Goal: Task Accomplishment & Management: Complete application form

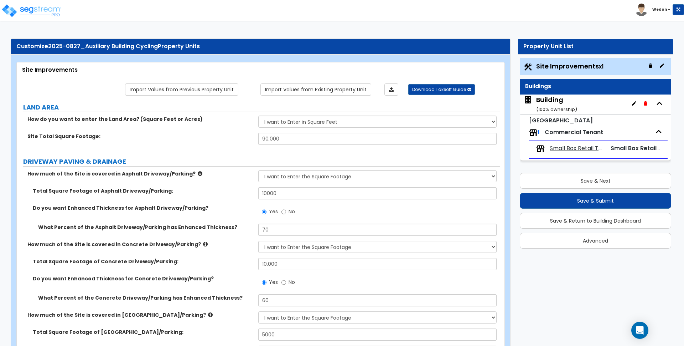
select select "2"
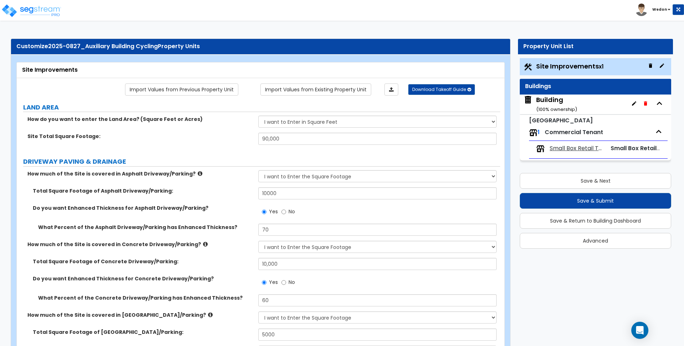
select select "2"
select select "1"
select select "3"
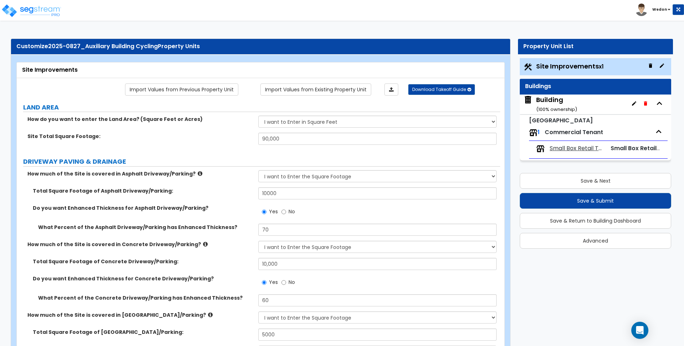
select select "1"
select select "2"
select select "1"
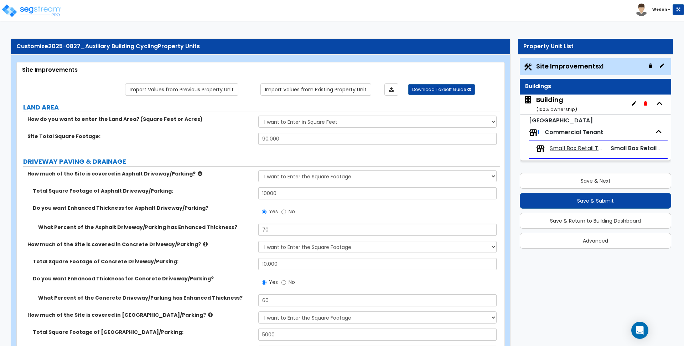
select select "3"
select select "6"
select select "9"
select select "2"
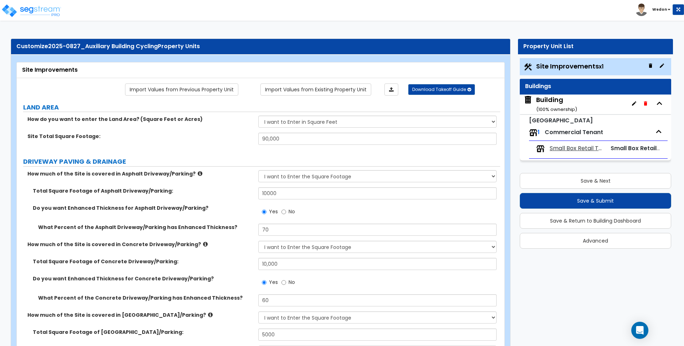
select select "2"
select select "1"
select select "2"
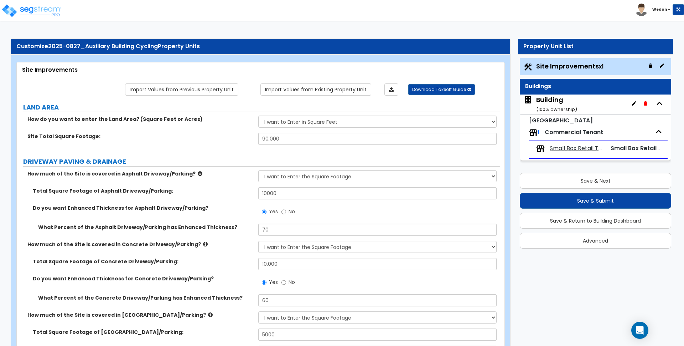
select select "2"
select select "4"
select select "1"
select select "3"
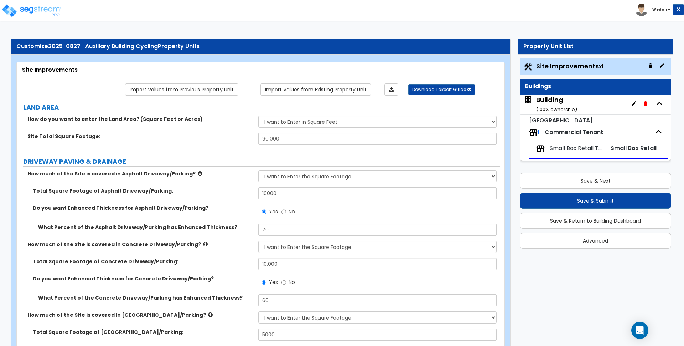
select select "1"
select select "3"
select select "5"
select select "1"
select select "3"
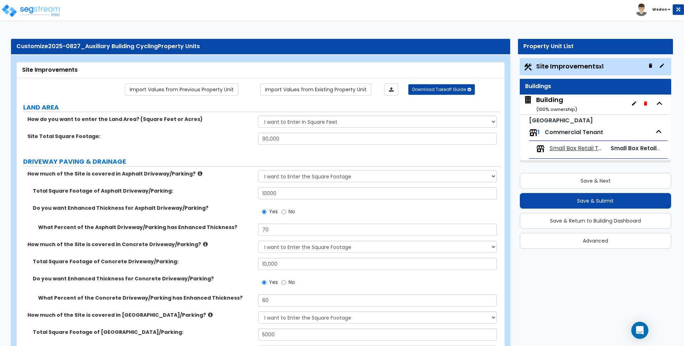
select select "1"
select select "2"
select select "3"
select select "2"
select select "3"
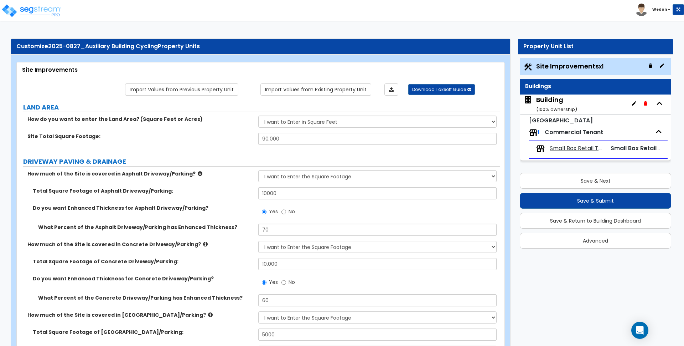
select select "7"
select select "9"
select select "2"
select select "3"
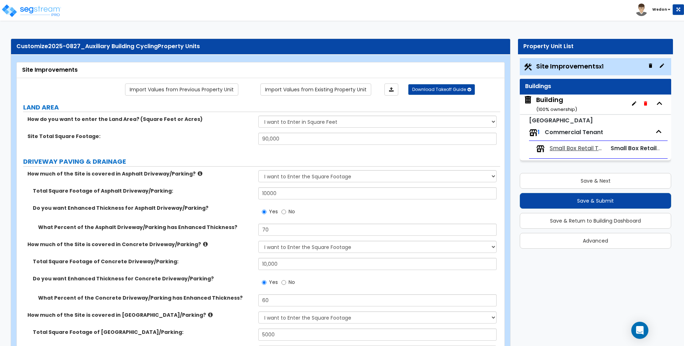
select select "2"
select select "7"
select select "3"
select select "2"
select select "4"
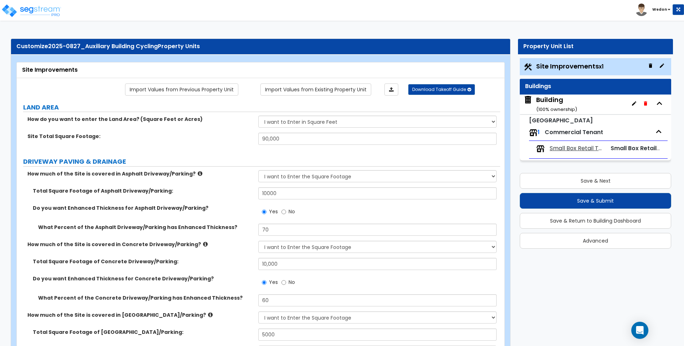
select select "1"
select select "2"
select select "1"
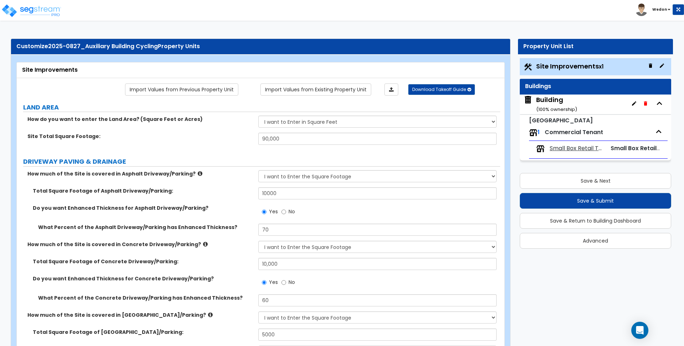
select select "2"
select select "8"
select select "1"
select select "3"
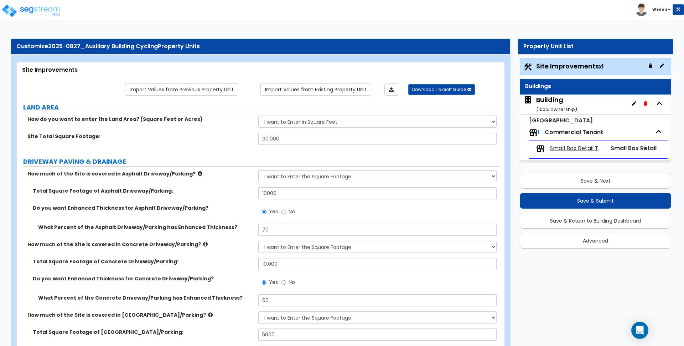
select select "13"
select select "14"
select select "16"
select select "2"
select select "1"
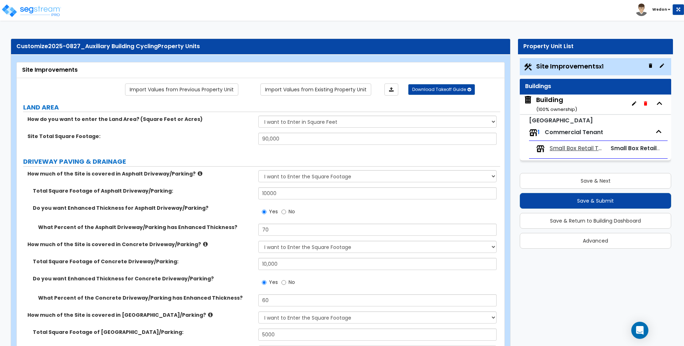
select select "3"
select select "1"
select select "2"
select select "3"
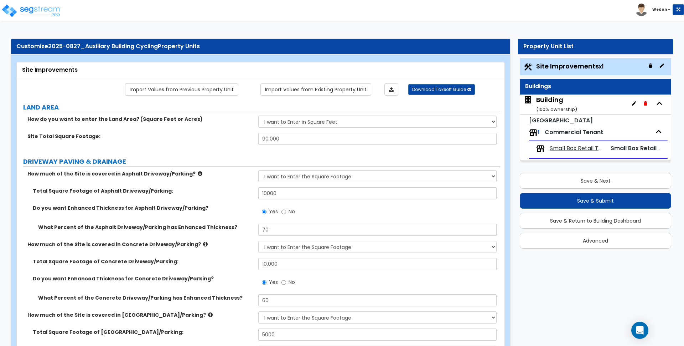
select select "4"
select select "2"
select select "1"
select select "2"
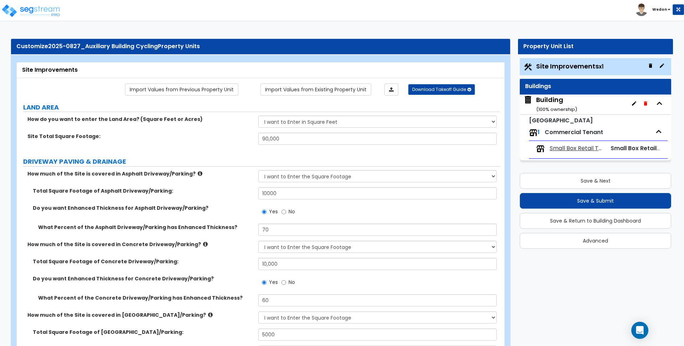
select select "3"
select select "1"
select select "2"
select select "3"
select select "1"
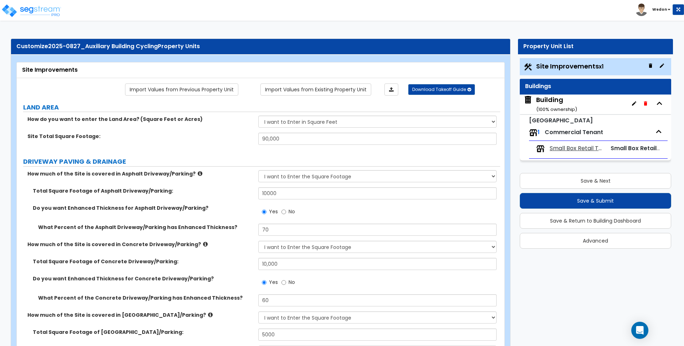
select select "2"
select select "1"
select select "3"
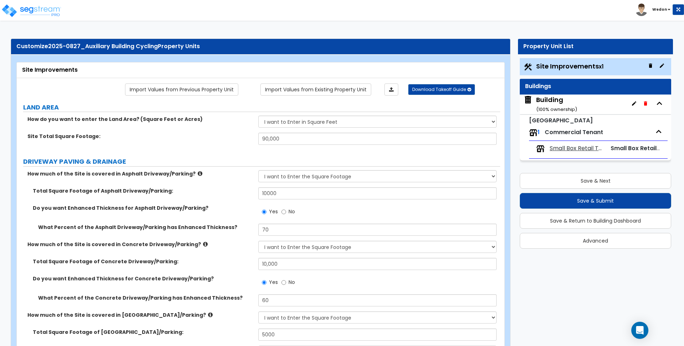
select select "1"
select select "3"
select select "1"
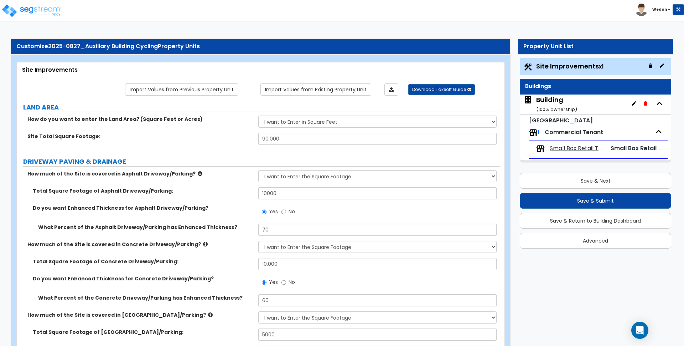
select select "1"
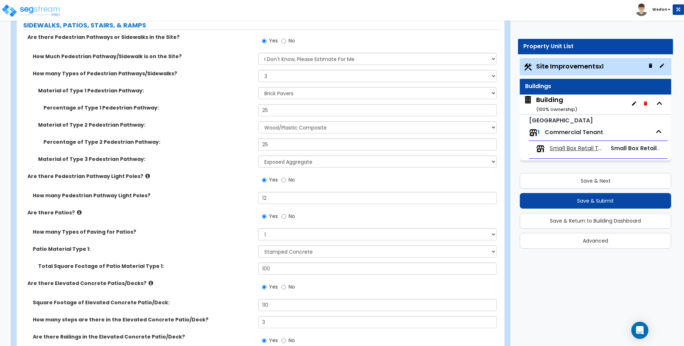
scroll to position [1069, 0]
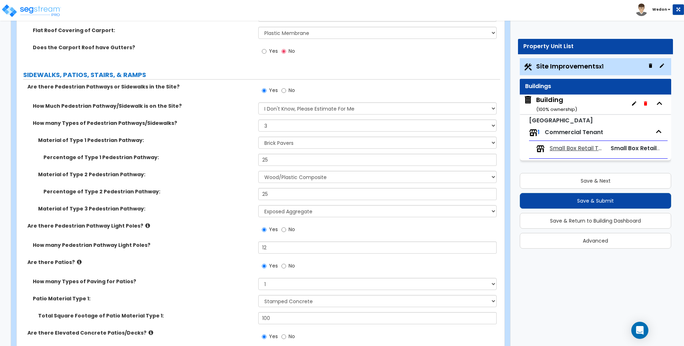
click at [269, 54] on span "Yes" at bounding box center [273, 50] width 9 height 7
click at [267, 54] on input "Yes" at bounding box center [264, 51] width 5 height 8
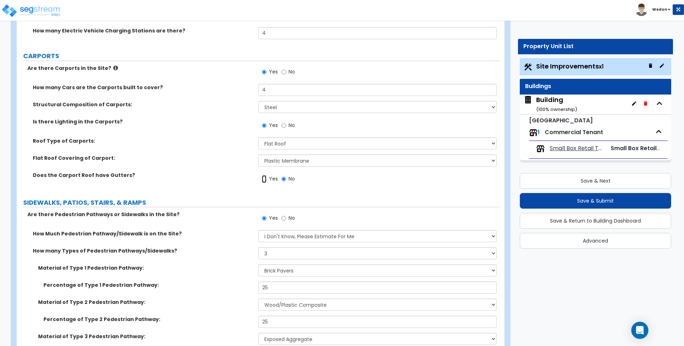
scroll to position [936, 0]
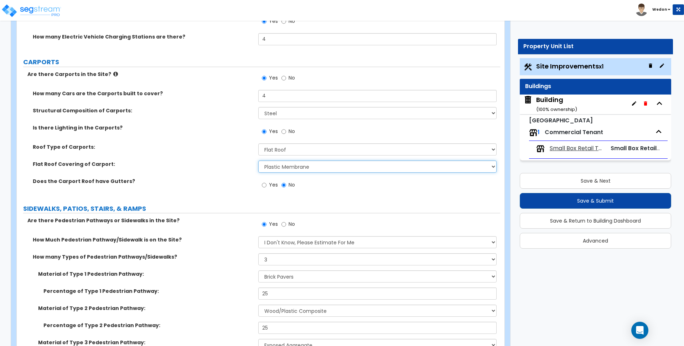
click at [307, 169] on select "Please Choose One Rolled Asphalt Plastic Membrane Asphalt Flood Coat Standing S…" at bounding box center [377, 166] width 238 height 12
click at [308, 169] on select "Please Choose One Rolled Asphalt Plastic Membrane Asphalt Flood Coat Standing S…" at bounding box center [377, 166] width 238 height 12
click at [233, 161] on label "Flat Roof Covering of Carport:" at bounding box center [143, 163] width 220 height 7
drag, startPoint x: 166, startPoint y: 148, endPoint x: 170, endPoint y: 177, distance: 29.8
click at [166, 148] on label "Roof Type of Carports:" at bounding box center [143, 146] width 220 height 7
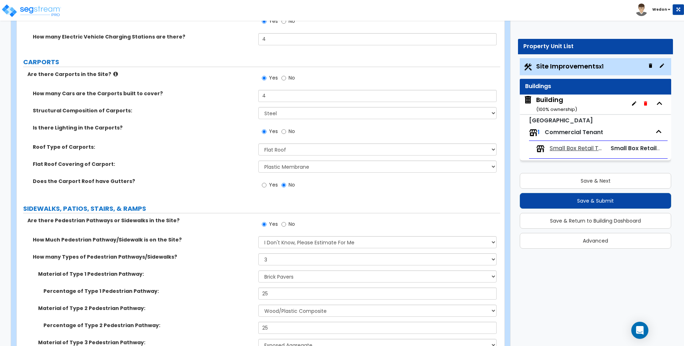
click at [223, 150] on label "Roof Type of Carports:" at bounding box center [143, 146] width 220 height 7
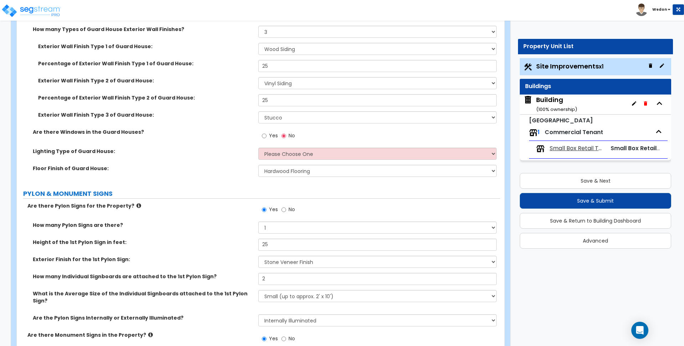
scroll to position [4010, 0]
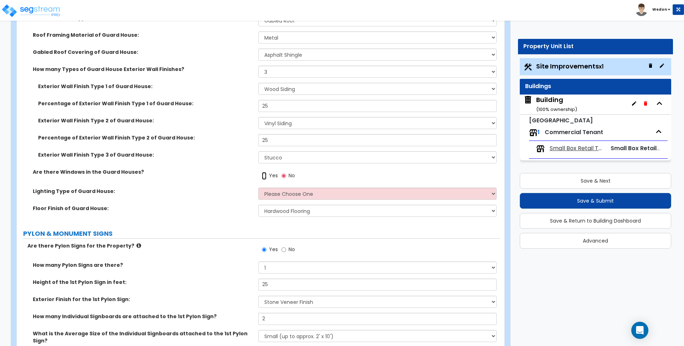
click at [263, 176] on input "Yes" at bounding box center [264, 176] width 5 height 8
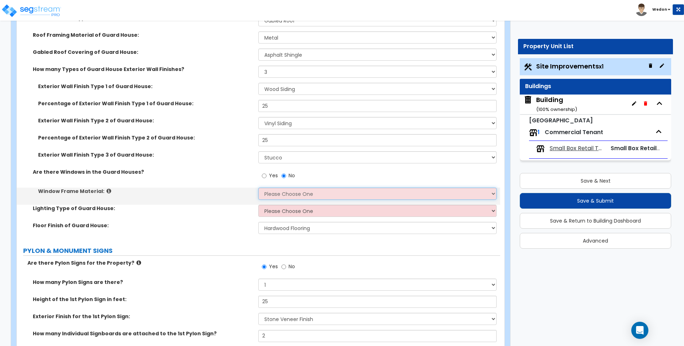
click at [294, 192] on select "Please Choose One Vinyl Aluminum Wood" at bounding box center [377, 193] width 238 height 12
select select "2"
click at [258, 187] on select "Please Choose One Vinyl Aluminum Wood" at bounding box center [377, 193] width 238 height 12
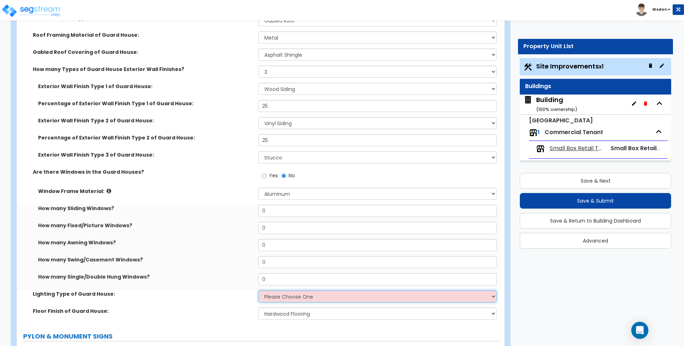
click at [300, 300] on select "Please Choose One LED Surface-Mounted LED Recessed Fluorescent Surface-Mounted …" at bounding box center [377, 296] width 238 height 12
select select "6"
click at [258, 290] on select "Please Choose One LED Surface-Mounted LED Recessed Fluorescent Surface-Mounted …" at bounding box center [377, 296] width 238 height 12
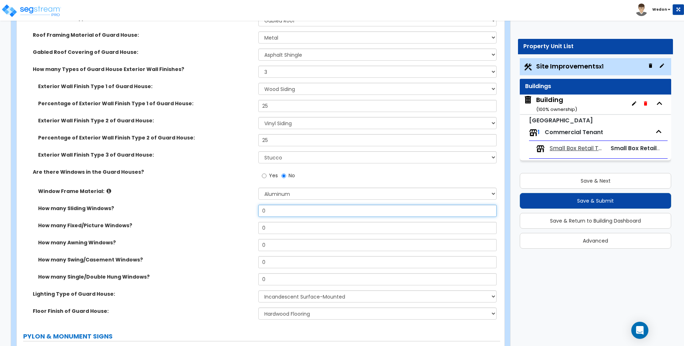
click at [316, 211] on input "0" at bounding box center [377, 211] width 238 height 12
type input "1"
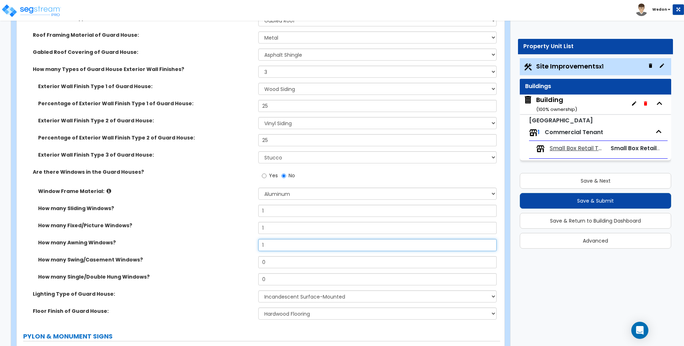
type input "1"
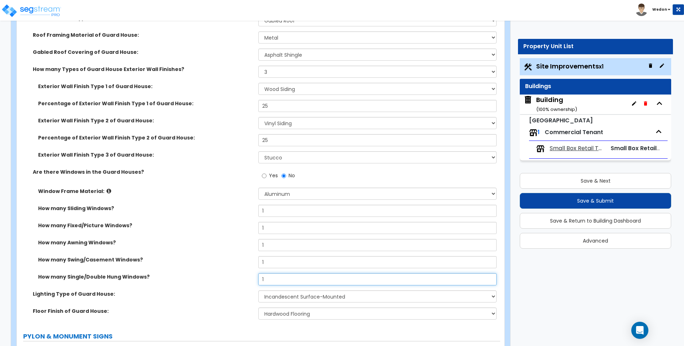
type input "1"
click at [254, 234] on div "How many Fixed/Picture Windows? 1" at bounding box center [259, 230] width 484 height 17
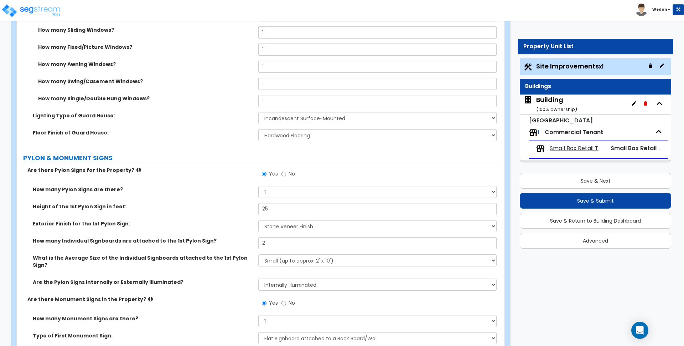
click at [227, 138] on div "Floor Finish of Guard House: None Tile Flooring Hardwood Flooring Resilient Lam…" at bounding box center [259, 137] width 484 height 17
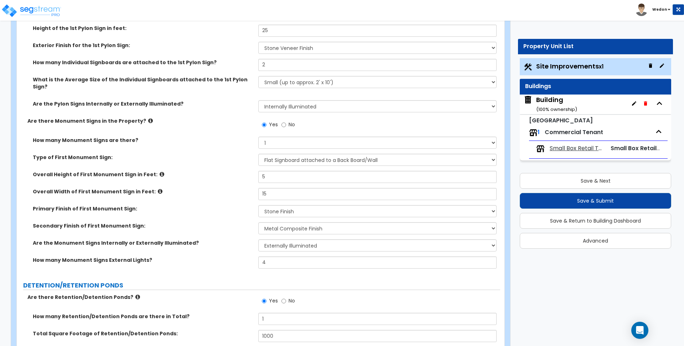
click at [245, 205] on label "Primary Finish of First Monument Sign:" at bounding box center [143, 208] width 220 height 7
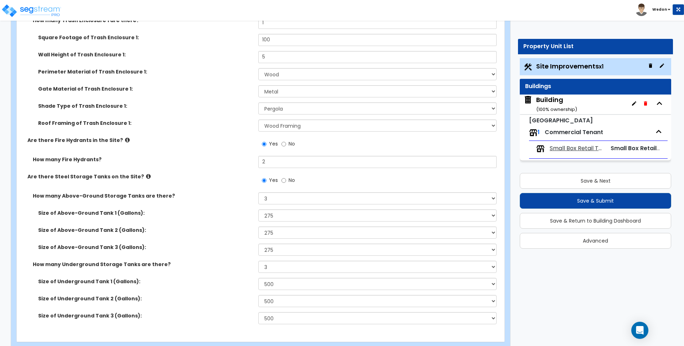
scroll to position [5259, 0]
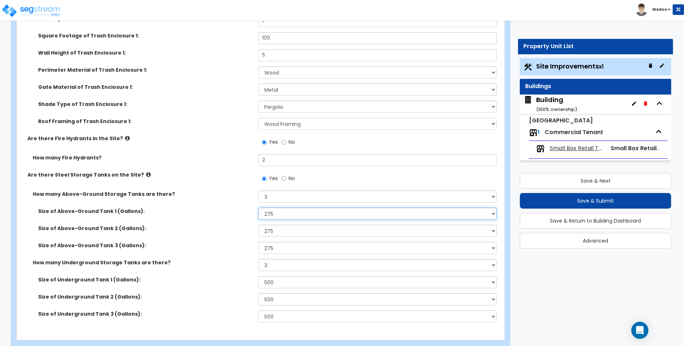
click at [261, 207] on select "Please Choose One 275 550 1,000 1,500 2,000 5,000 10,000 15,000 20,000 25,000 3…" at bounding box center [377, 213] width 238 height 12
click at [233, 207] on div "Size of Above-Ground Tank 1 (Gallons): Please Choose One 275 550 1,000 1,500 2,…" at bounding box center [259, 215] width 484 height 17
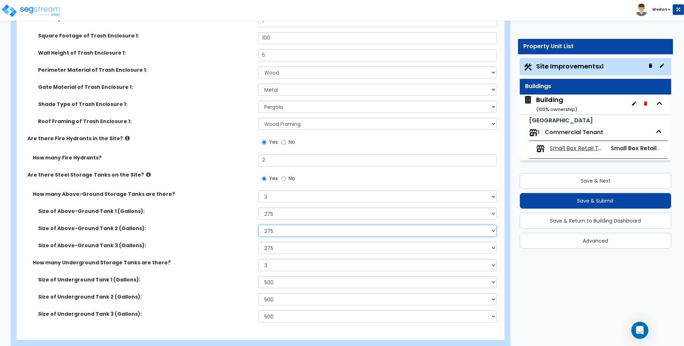
click at [286, 225] on select "Please Choose One 275 550 1,000 1,500 2,000 5,000 10,000 15,000 20,000 25,000 3…" at bounding box center [377, 231] width 238 height 12
select select "2"
click at [258, 225] on select "Please Choose One 275 550 1,000 1,500 2,000 5,000 10,000 15,000 20,000 25,000 3…" at bounding box center [377, 231] width 238 height 12
click at [288, 242] on select "Please Choose One 275 550 1,000 1,500 2,000 5,000 10,000 15,000 20,000 25,000 3…" at bounding box center [377, 248] width 238 height 12
select select "3"
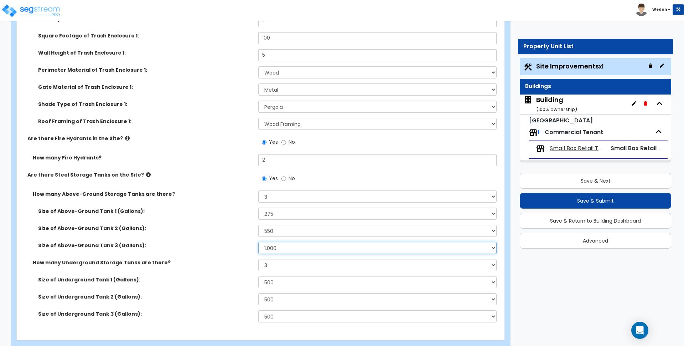
click at [258, 242] on select "Please Choose One 275 550 1,000 1,500 2,000 5,000 10,000 15,000 20,000 25,000 3…" at bounding box center [377, 248] width 238 height 12
click at [250, 173] on div "Are there Steel Storage Tanks on the Site? Yes No" at bounding box center [259, 180] width 484 height 19
click at [303, 276] on select "Please Choose One 500 1,000 2,000 2,500 5,000 15,000 20,000 25,000 30,000" at bounding box center [377, 282] width 238 height 12
click at [258, 276] on select "Please Choose One 500 1,000 2,000 2,500 5,000 15,000 20,000 25,000 30,000" at bounding box center [377, 282] width 238 height 12
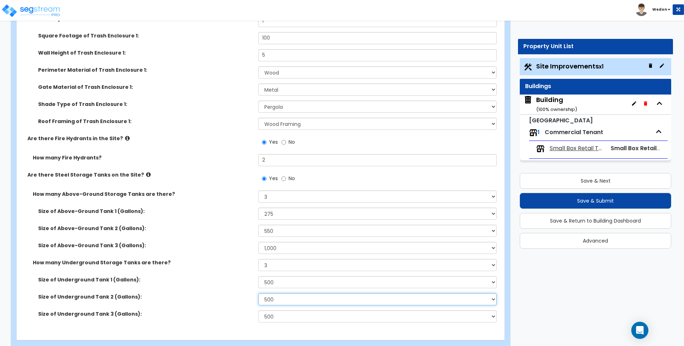
click at [284, 293] on select "Please Choose One 500 1,000 2,000 2,500 5,000 15,000 20,000 25,000 30,000" at bounding box center [377, 299] width 238 height 12
select select "2"
click at [258, 293] on select "Please Choose One 500 1,000 2,000 2,500 5,000 15,000 20,000 25,000 30,000" at bounding box center [377, 299] width 238 height 12
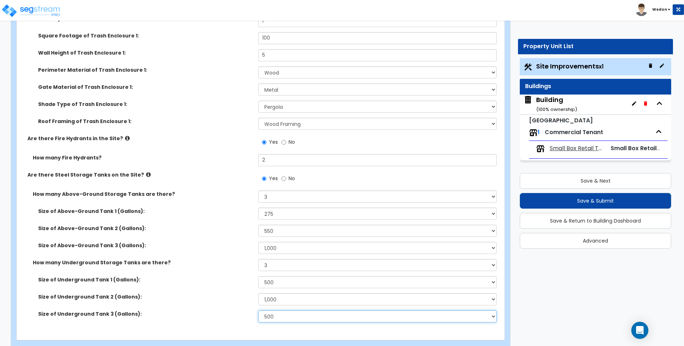
click at [281, 310] on select "Please Choose One 500 1,000 2,000 2,500 5,000 15,000 20,000 25,000 30,000" at bounding box center [377, 316] width 238 height 12
select select "3"
click at [258, 310] on select "Please Choose One 500 1,000 2,000 2,500 5,000 15,000 20,000 25,000 30,000" at bounding box center [377, 316] width 238 height 12
click at [242, 225] on div "Size of Above-Ground Tank 2 (Gallons): Please Choose One 275 550 1,000 1,500 2,…" at bounding box center [259, 233] width 484 height 17
click at [236, 225] on div "Size of Above-Ground Tank 2 (Gallons): Please Choose One 275 550 1,000 1,500 2,…" at bounding box center [259, 233] width 484 height 17
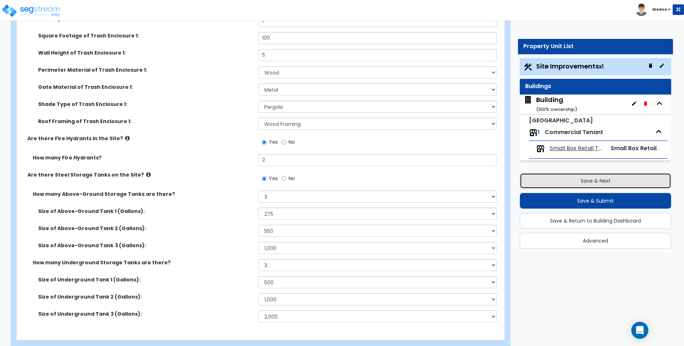
click at [553, 179] on button "Save & Next" at bounding box center [595, 181] width 151 height 16
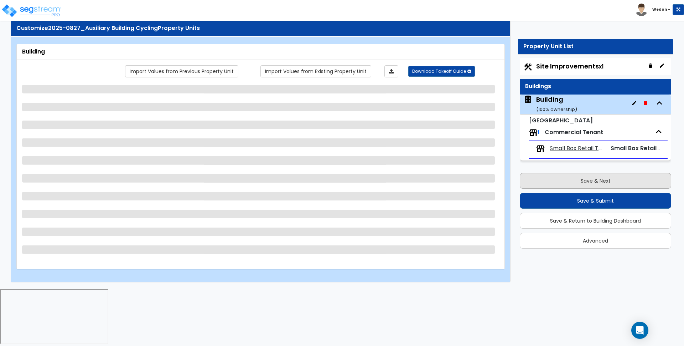
scroll to position [0, 0]
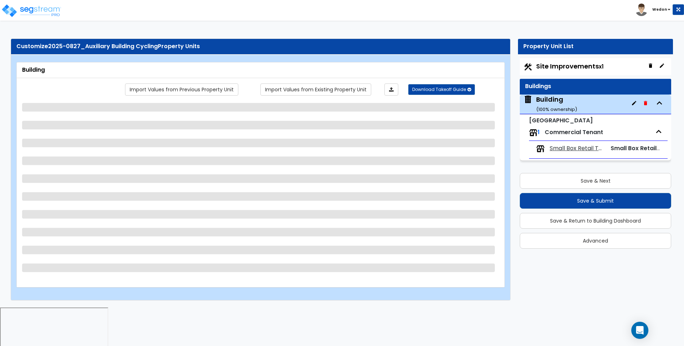
click at [114, 92] on div "Import Values from Previous Property Unit Import Values from Existing Property …" at bounding box center [281, 89] width 447 height 12
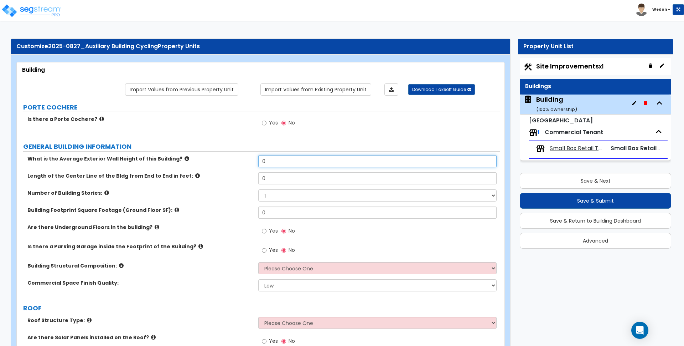
click at [300, 159] on input "0" at bounding box center [377, 161] width 238 height 12
type input "10"
type input "90"
type input "9,000"
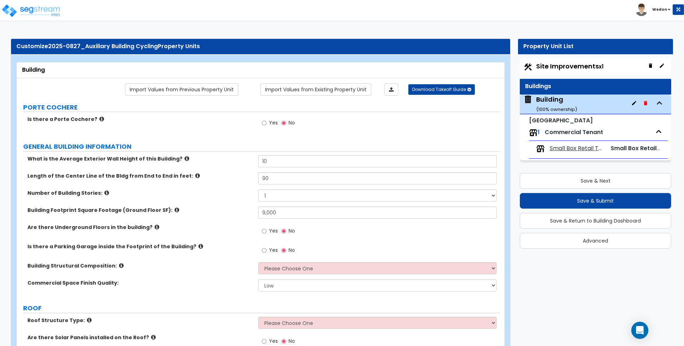
click at [232, 228] on label "Are there Underground Floors in the building?" at bounding box center [140, 226] width 226 height 7
click at [211, 231] on div "Are there Underground Floors in the building? Yes No" at bounding box center [259, 232] width 484 height 19
click at [248, 240] on div "Are there Underground Floors in the building? Yes No" at bounding box center [259, 232] width 484 height 19
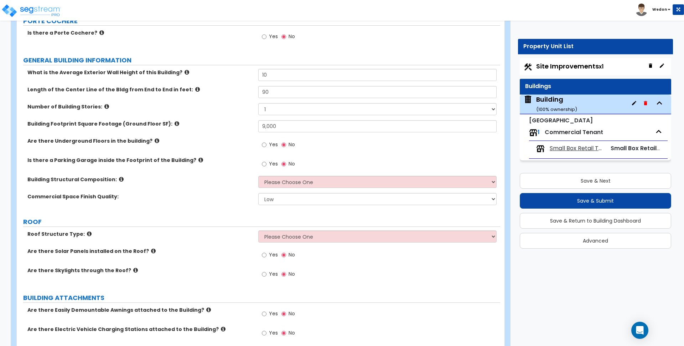
scroll to position [89, 0]
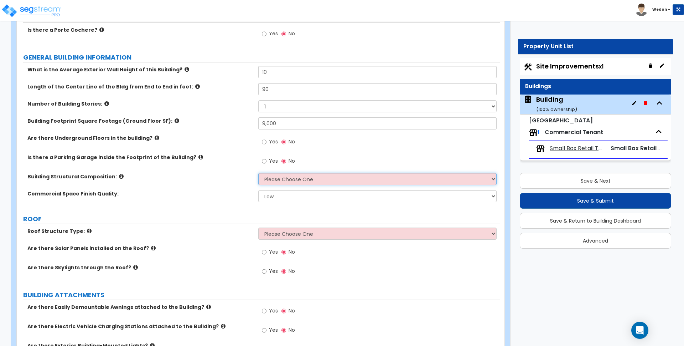
drag, startPoint x: 294, startPoint y: 181, endPoint x: 300, endPoint y: 181, distance: 5.4
click at [294, 181] on select "Please Choose One Tilt-up Wall Construction Reinforced Concrete Structural Stee…" at bounding box center [377, 179] width 238 height 12
select select "4"
click at [258, 173] on select "Please Choose One Tilt-up Wall Construction Reinforced Concrete Structural Stee…" at bounding box center [377, 179] width 238 height 12
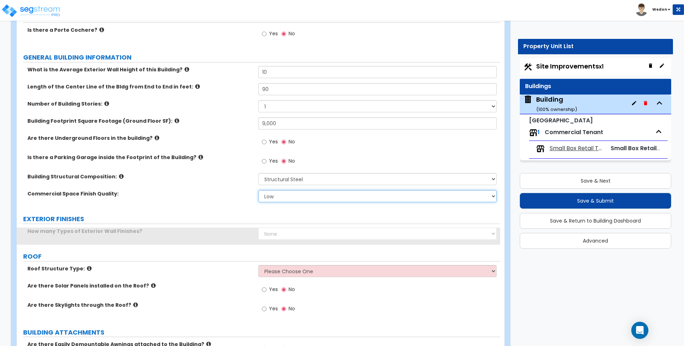
click at [292, 197] on select "Low Average High" at bounding box center [377, 196] width 238 height 12
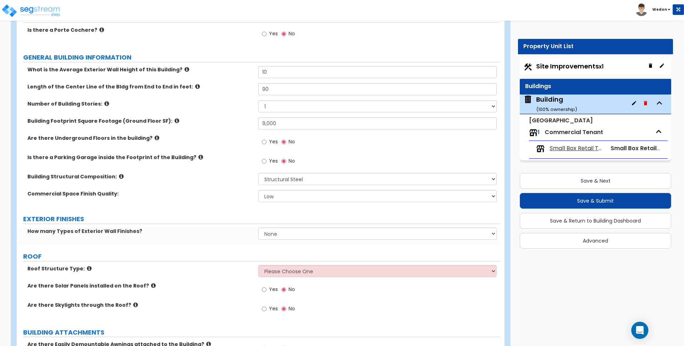
click at [225, 199] on div "Commercial Space Finish Quality: Low Average High" at bounding box center [259, 198] width 484 height 17
click at [274, 235] on select "None 1 2 3" at bounding box center [377, 233] width 238 height 12
select select "3"
click at [258, 227] on select "None 1 2 3" at bounding box center [377, 233] width 238 height 12
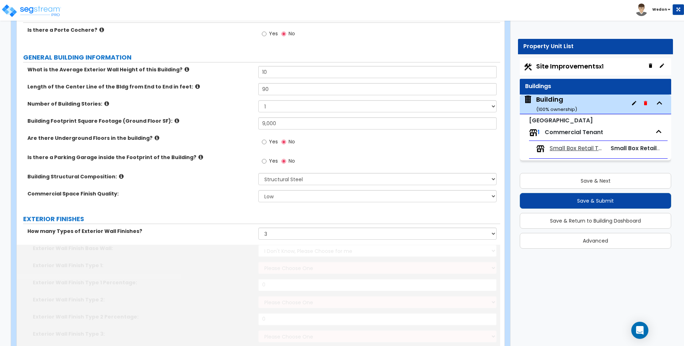
click at [232, 217] on label "EXTERIOR FINISHES" at bounding box center [261, 218] width 477 height 9
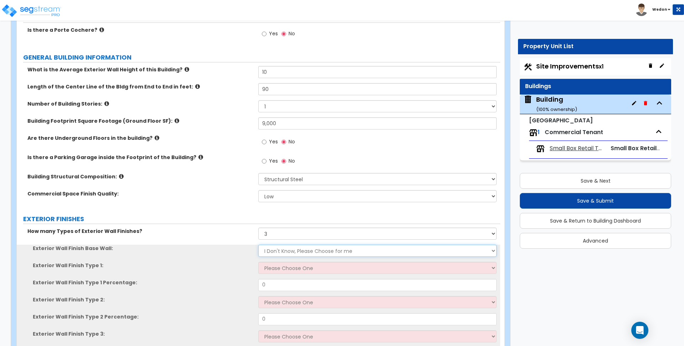
click at [284, 246] on select "I Don't Know, Please Choose for me Concrete Masonry Units (CMU) Cast-in-Place C…" at bounding box center [377, 251] width 238 height 12
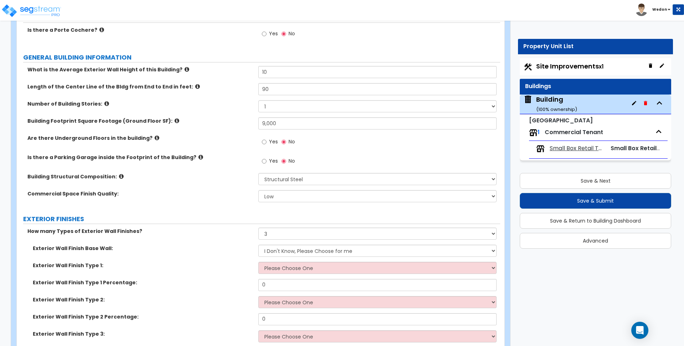
click at [205, 221] on label "EXTERIOR FINISHES" at bounding box center [261, 218] width 477 height 9
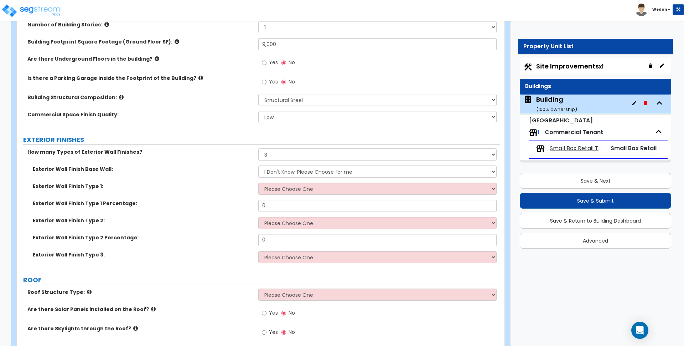
scroll to position [178, 0]
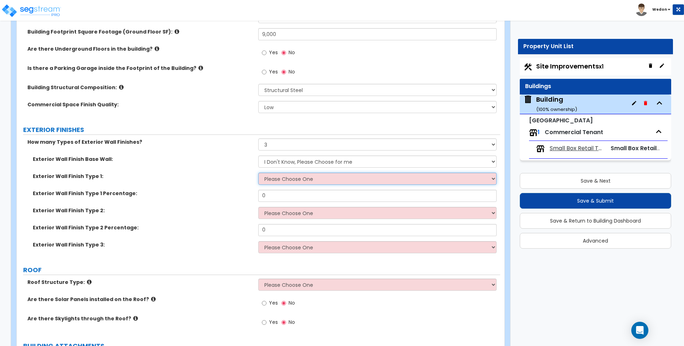
drag, startPoint x: 278, startPoint y: 183, endPoint x: 318, endPoint y: 170, distance: 41.8
click at [278, 183] on select "Please Choose One No Finish/Shared Wall No Wall Brick Veneer Stone Veneer Wood …" at bounding box center [377, 179] width 238 height 12
select select "2"
click at [258, 173] on select "Please Choose One No Finish/Shared Wall No Wall Brick Veneer Stone Veneer Wood …" at bounding box center [377, 179] width 238 height 12
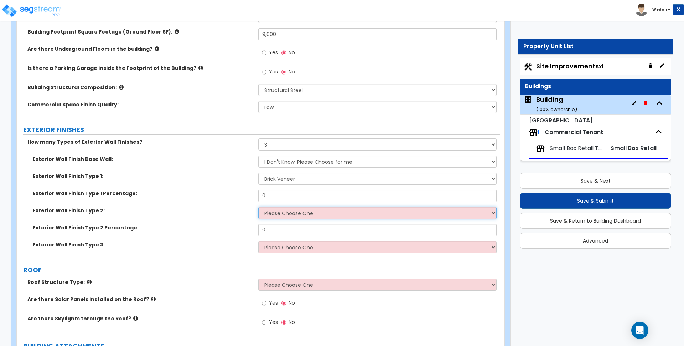
click at [298, 212] on select "Please Choose One No Finish/Shared Wall No Wall Brick Veneer Stone Veneer Wood …" at bounding box center [377, 213] width 238 height 12
click at [299, 266] on label "ROOF" at bounding box center [261, 269] width 477 height 9
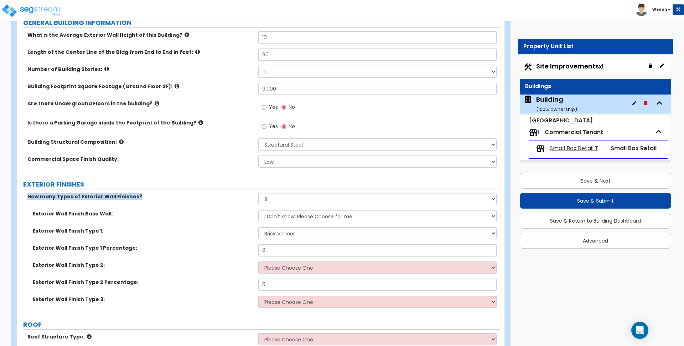
scroll to position [267, 0]
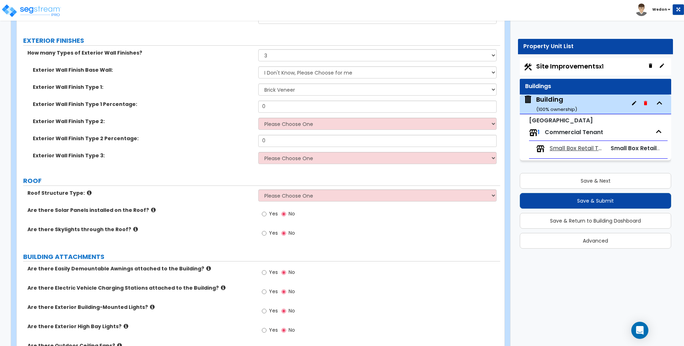
click at [180, 141] on label "Exterior Wall Finish Type 2 Percentage:" at bounding box center [143, 138] width 220 height 7
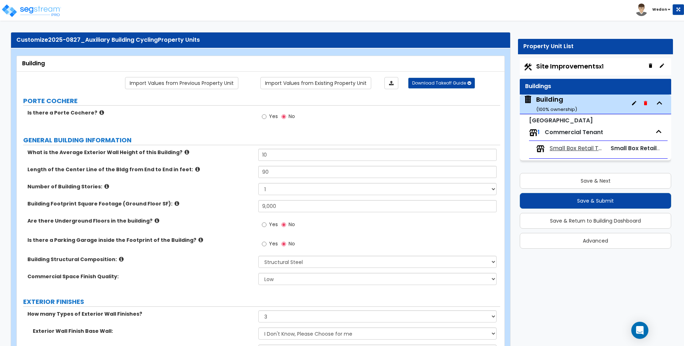
scroll to position [0, 0]
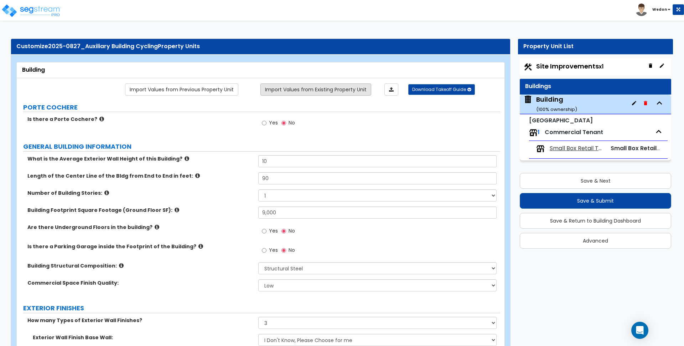
click at [347, 90] on link "Import Values from Existing Property Unit" at bounding box center [316, 89] width 111 height 12
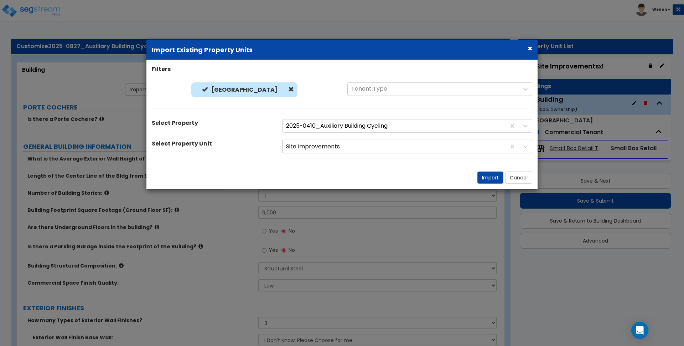
click at [361, 147] on div at bounding box center [394, 147] width 216 height 10
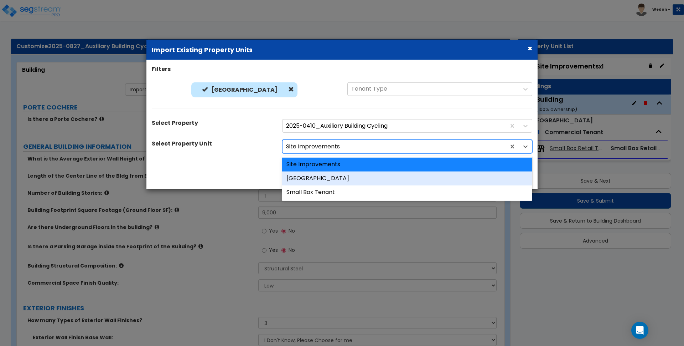
click at [340, 179] on div "[GEOGRAPHIC_DATA]" at bounding box center [407, 178] width 250 height 14
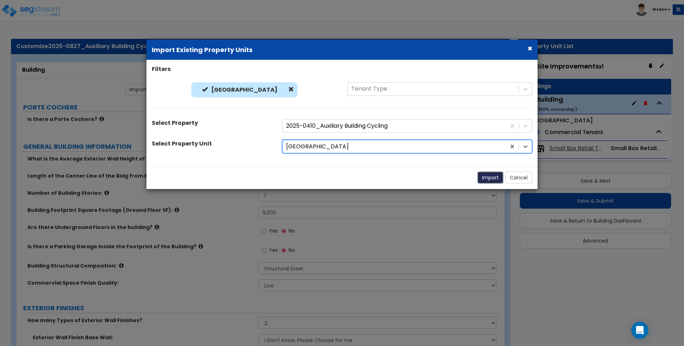
click at [493, 180] on button "Import" at bounding box center [491, 177] width 26 height 12
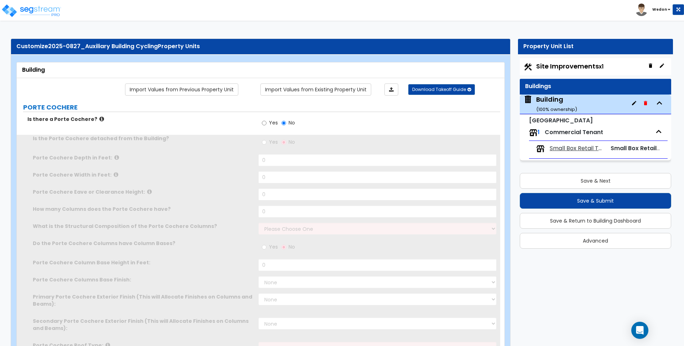
radio input "true"
type input "30"
select select "2"
radio input "true"
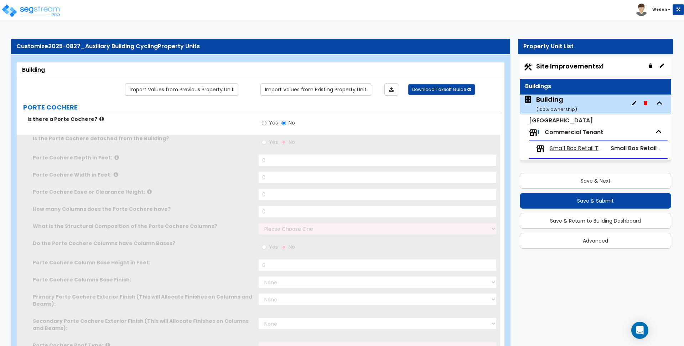
select select "1"
radio input "true"
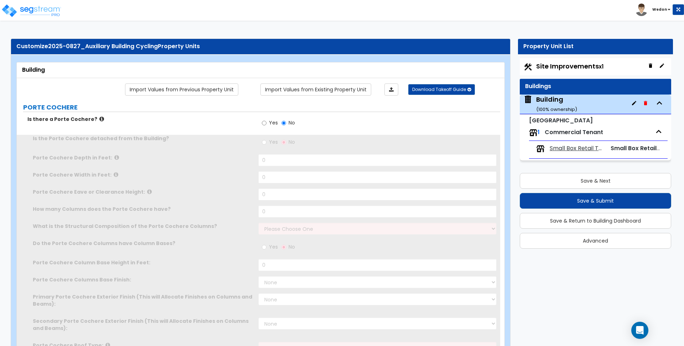
radio input "true"
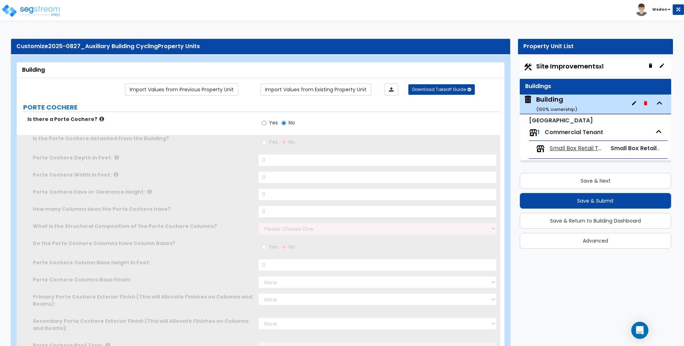
radio input "true"
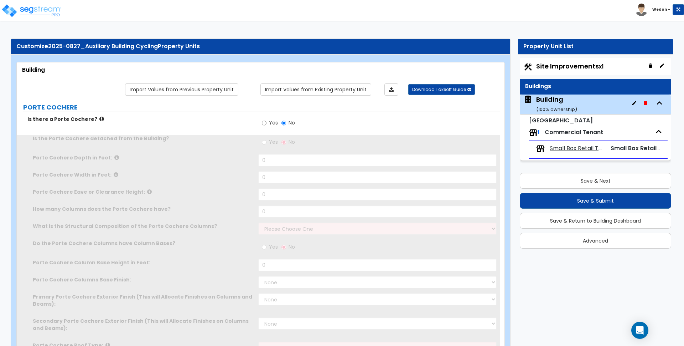
radio input "true"
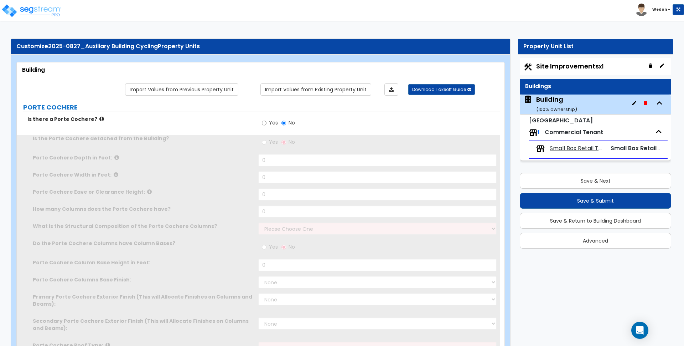
radio input "true"
select select "4"
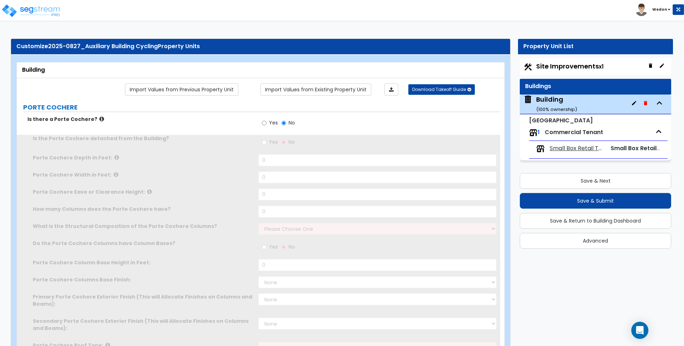
select select "3"
radio input "true"
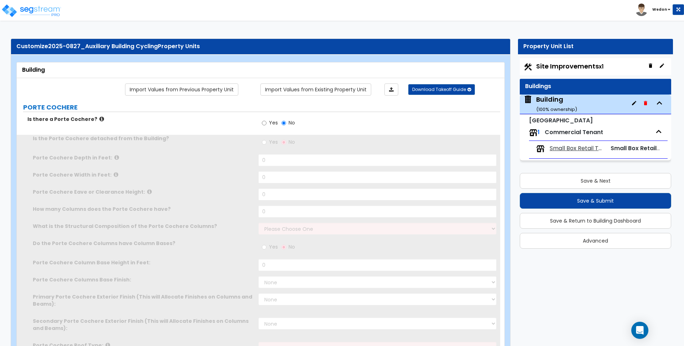
radio input "true"
select select "3"
radio input "true"
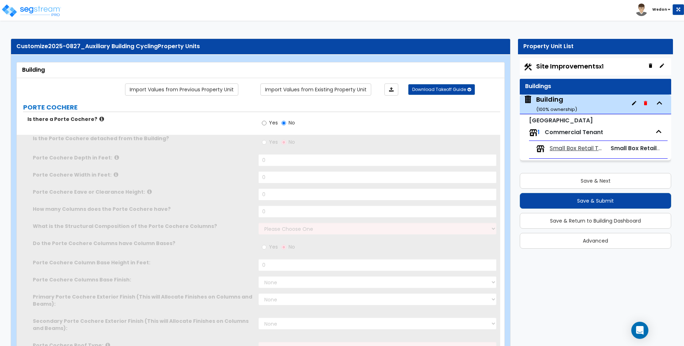
radio input "true"
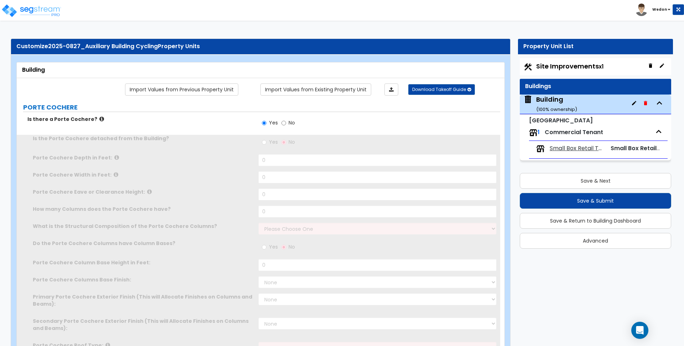
radio input "true"
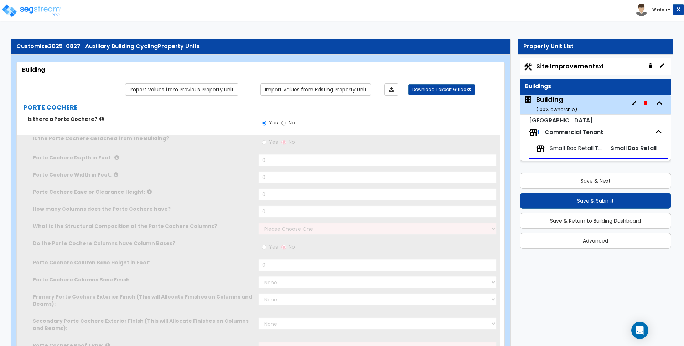
radio input "true"
select select "2"
radio input "true"
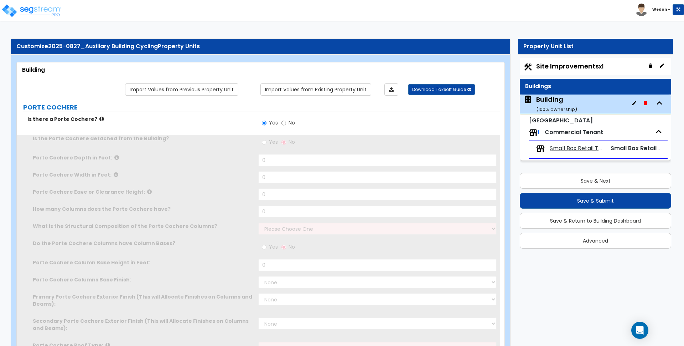
radio input "true"
type input "25"
select select "7"
type input "25"
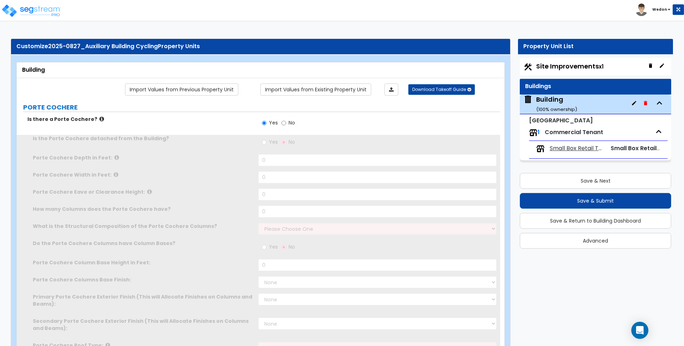
select select "10"
radio input "true"
type input "10"
type input "20"
type input "15"
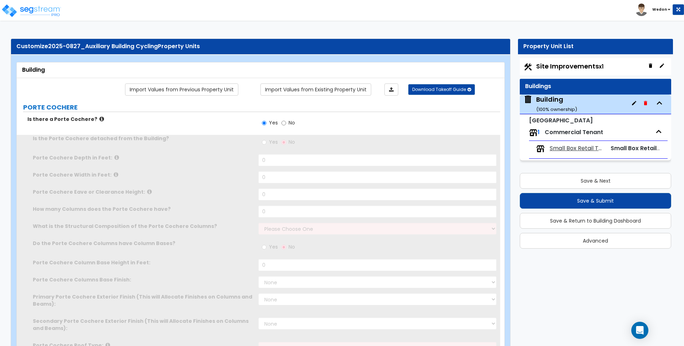
type input "4"
select select "2"
radio input "true"
type input "3"
select select "2"
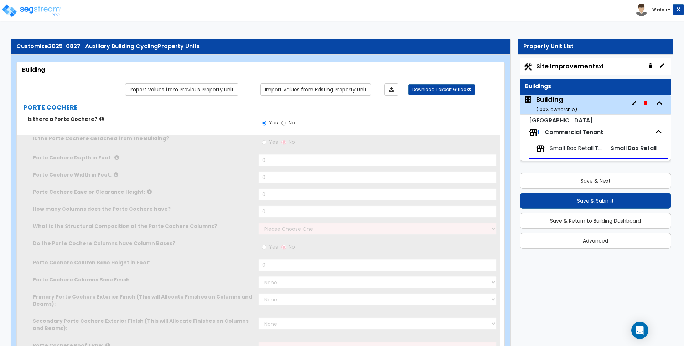
select select "4"
select select "3"
select select "1"
select select "2"
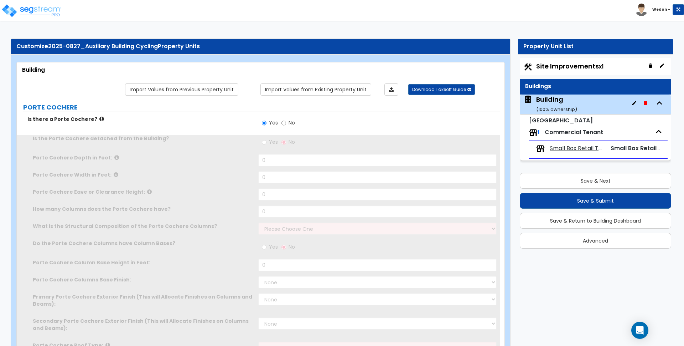
select select "2"
type input "5,000"
select select "7"
type input "5,000"
type input "1"
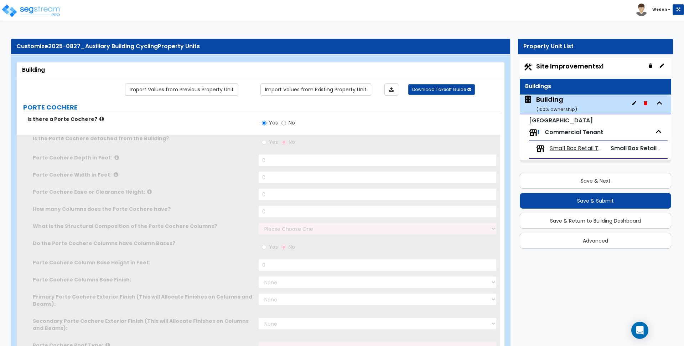
type input "10"
select select "1"
radio input "true"
select select "2"
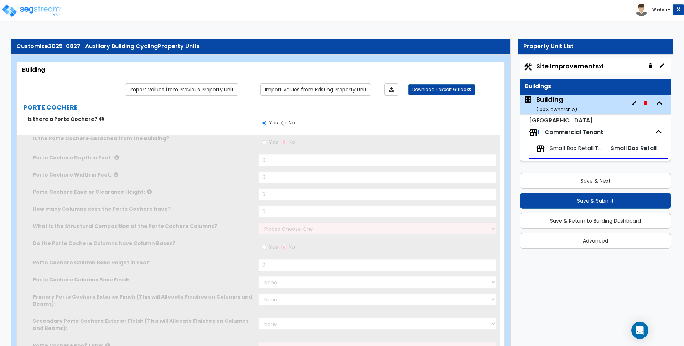
type input "12"
radio input "true"
select select "1"
select select "2"
select select "3"
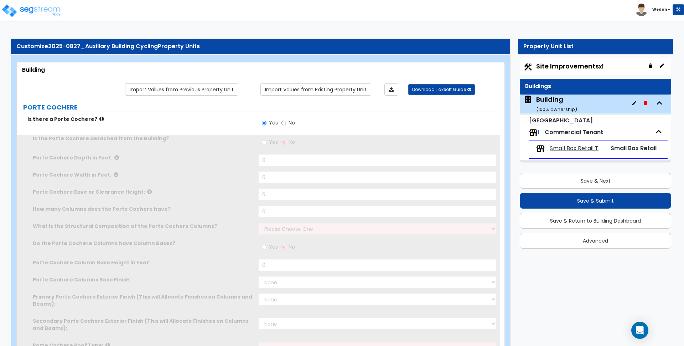
select select "2"
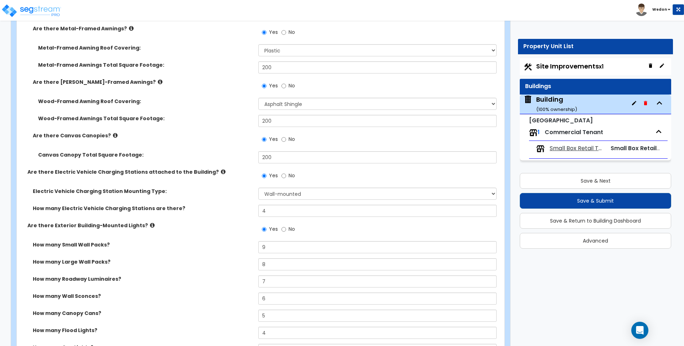
scroll to position [1203, 0]
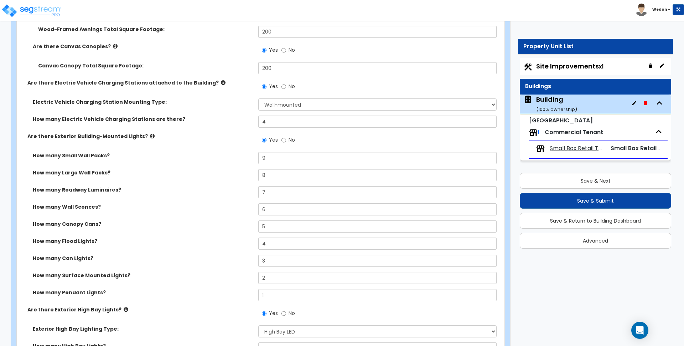
click at [234, 197] on div "How many Roadway Luminaires? 7" at bounding box center [259, 194] width 484 height 17
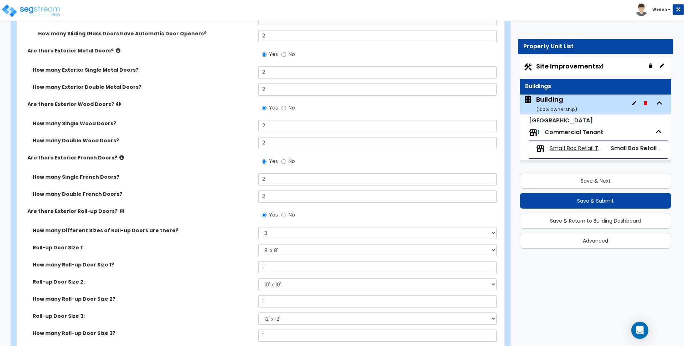
scroll to position [2138, 0]
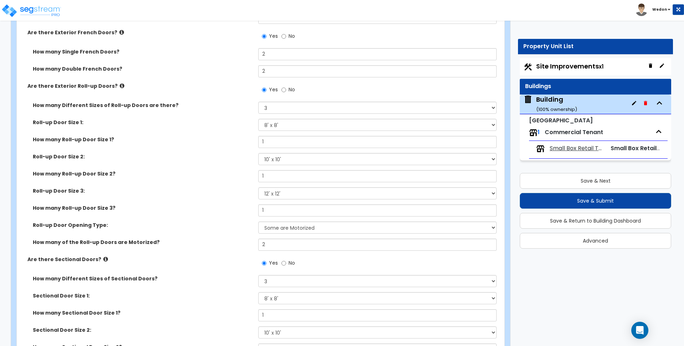
click at [228, 78] on div "How many Double French Doors? 2" at bounding box center [259, 73] width 484 height 17
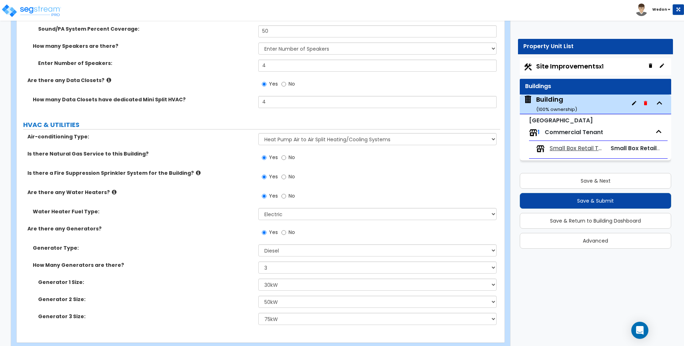
scroll to position [5594, 0]
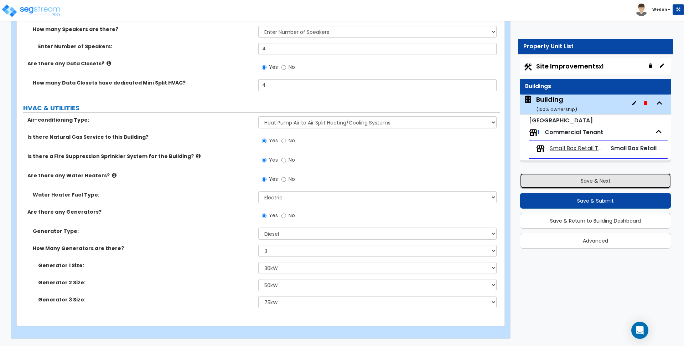
click at [645, 179] on button "Save & Next" at bounding box center [595, 181] width 151 height 16
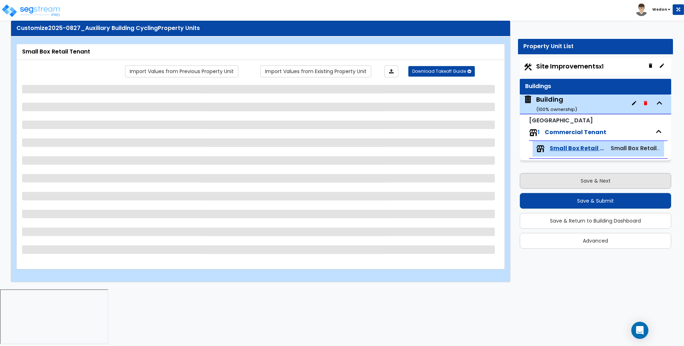
scroll to position [0, 0]
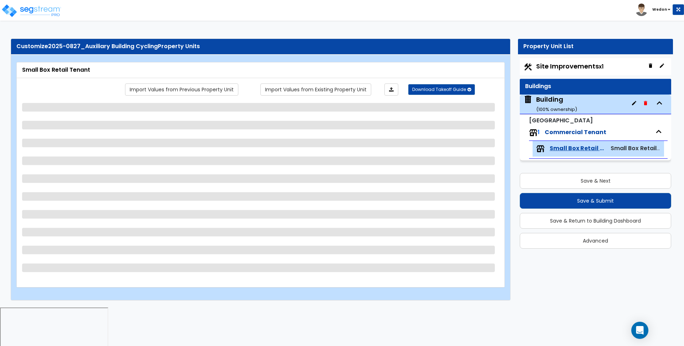
click at [93, 89] on div "Import Values from Previous Property Unit Import Values from Existing Property …" at bounding box center [281, 89] width 447 height 12
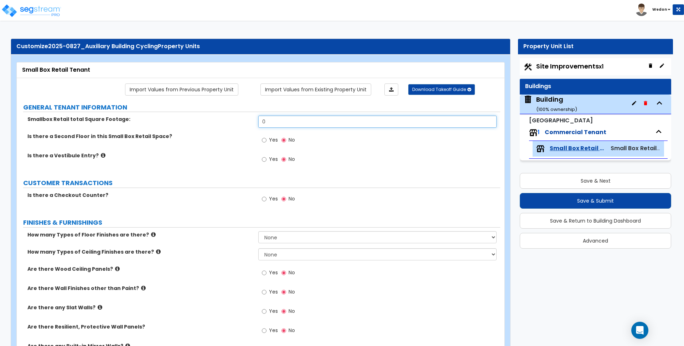
click at [280, 124] on input "0" at bounding box center [377, 121] width 238 height 12
click at [412, 150] on div "Yes No" at bounding box center [379, 142] width 242 height 19
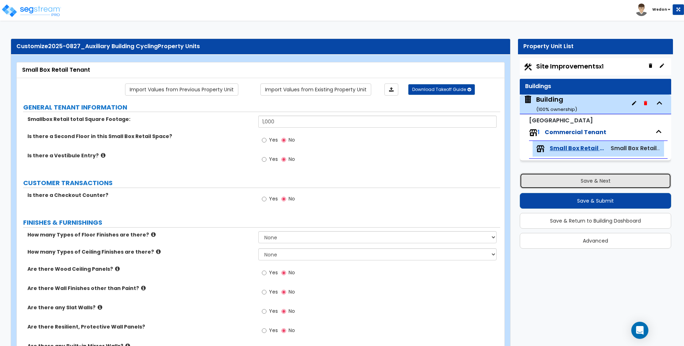
click at [567, 184] on button "Save & Next" at bounding box center [595, 181] width 151 height 16
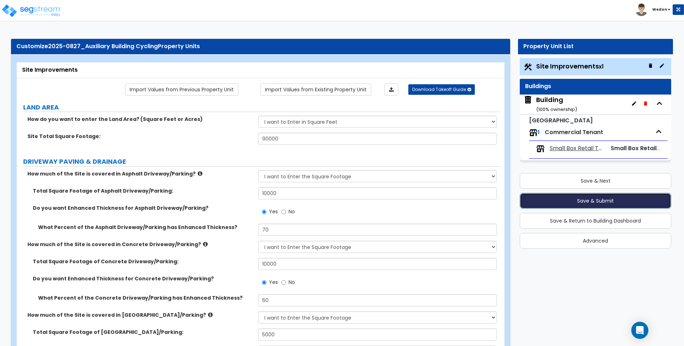
click at [582, 203] on button "Save & Submit" at bounding box center [595, 201] width 151 height 16
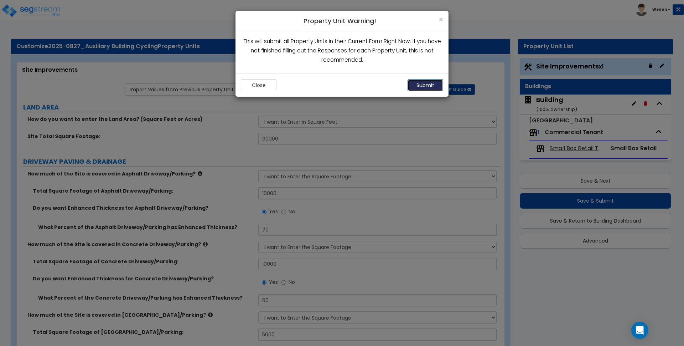
click at [421, 84] on button "Submit" at bounding box center [426, 85] width 36 height 12
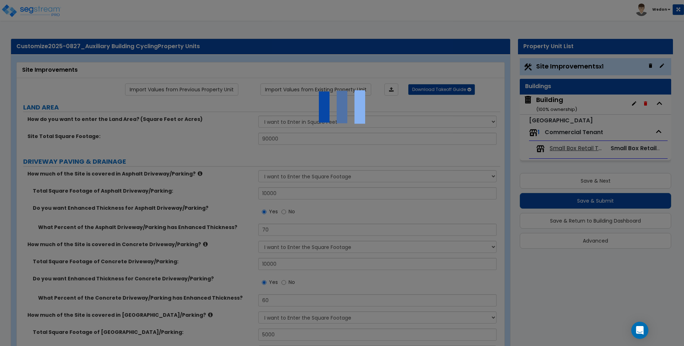
click at [217, 121] on div at bounding box center [342, 173] width 684 height 346
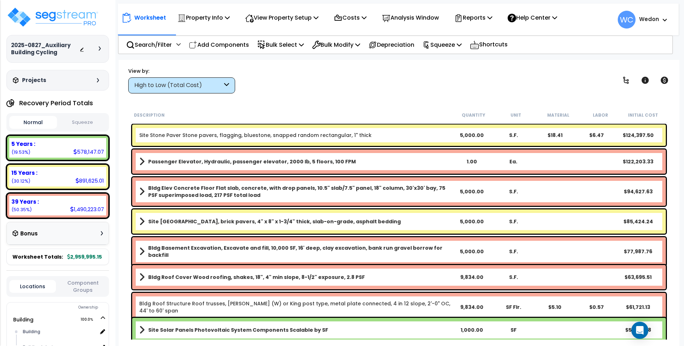
click at [511, 73] on div "View by: High to Low (Total Cost) High to Low (Total Cost)" at bounding box center [399, 80] width 547 height 26
click at [417, 96] on div "Worksheet Property Info Property Setup Add Property Unit Template property Clon…" at bounding box center [399, 233] width 561 height 346
click at [403, 94] on div "Worksheet Property Info Property Setup Add Property Unit Template property Clon…" at bounding box center [399, 233] width 561 height 346
